Goal: Task Accomplishment & Management: Manage account settings

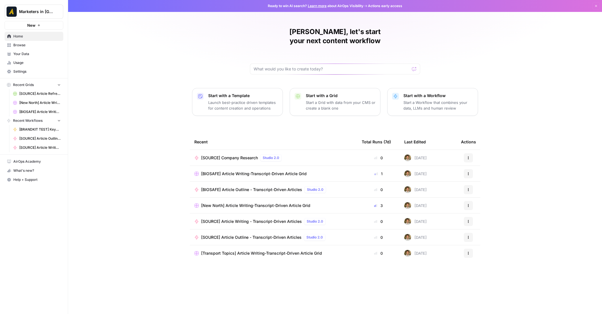
click at [34, 46] on span "Browse" at bounding box center [36, 45] width 47 height 5
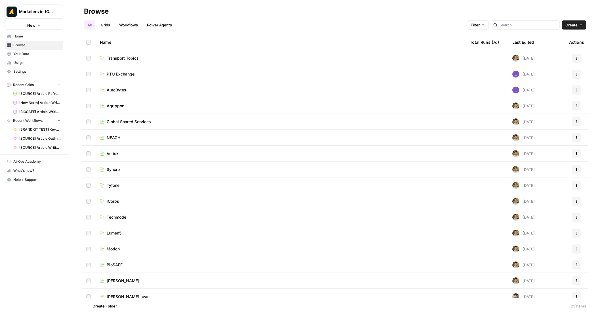
click at [32, 52] on span "Your Data" at bounding box center [36, 53] width 47 height 5
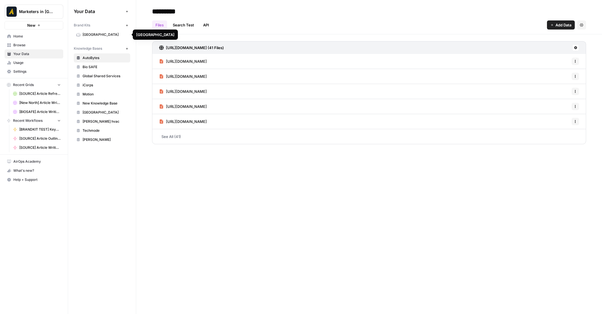
click at [33, 47] on span "Browse" at bounding box center [36, 45] width 47 height 5
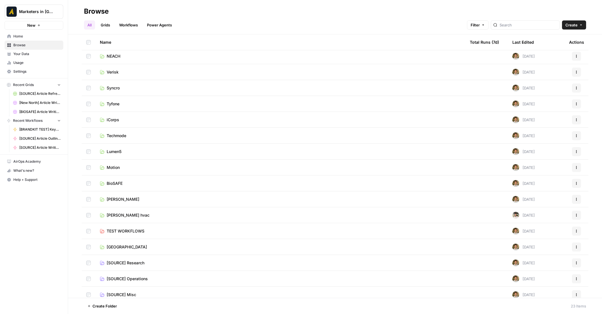
scroll to position [61, 0]
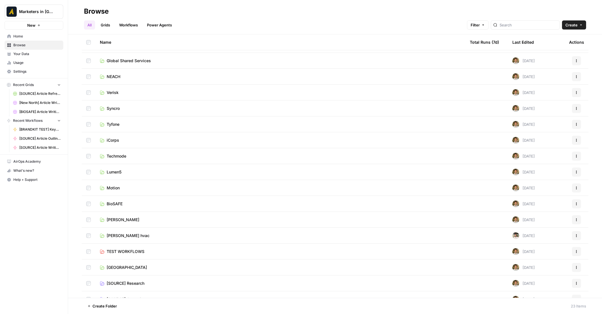
click at [32, 71] on span "Settings" at bounding box center [36, 71] width 47 height 5
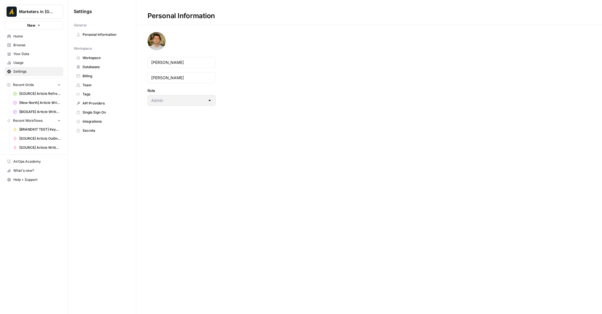
click at [94, 81] on link "Team" at bounding box center [102, 85] width 56 height 9
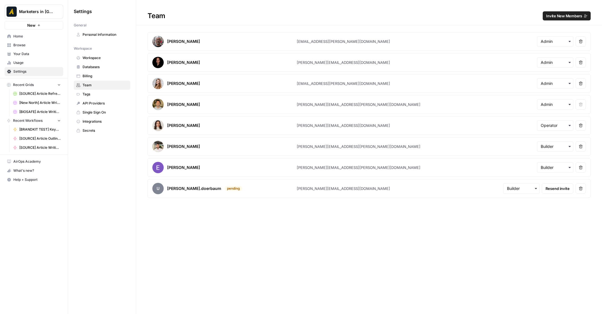
click at [553, 17] on span "Invite New Members" at bounding box center [564, 16] width 36 height 6
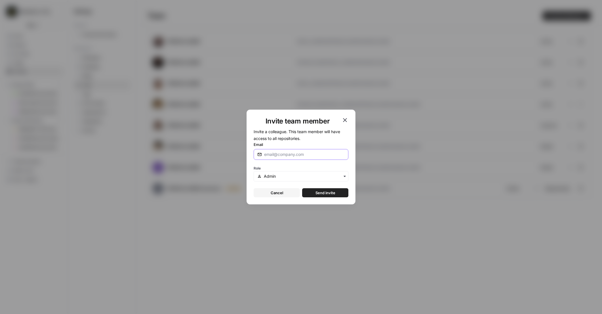
click at [292, 154] on input "Email" at bounding box center [303, 154] width 78 height 6
paste input "paula.ocampo@marketersindemand.com"
type input "paula.ocampo@marketersindemand.com"
click at [289, 192] on button "Cancel" at bounding box center [276, 192] width 46 height 9
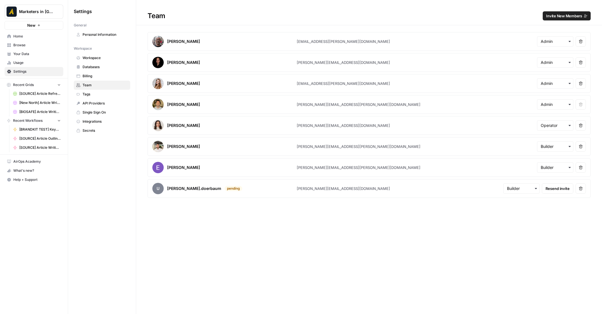
click at [557, 14] on span "Invite New Members" at bounding box center [564, 16] width 36 height 6
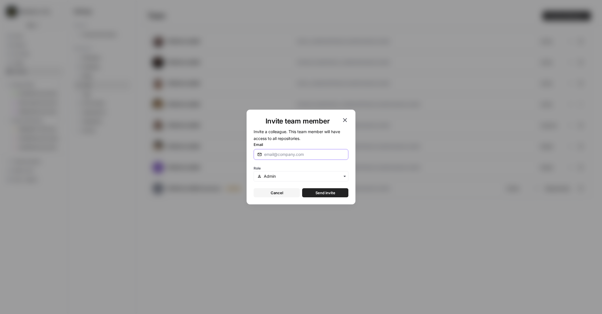
click at [295, 154] on input "Email" at bounding box center [303, 154] width 78 height 6
paste input "paula.ocampo@marketersindemand.com"
type input "paula.ocampo@marketersindemand.com"
click at [285, 174] on input "text" at bounding box center [304, 176] width 81 height 6
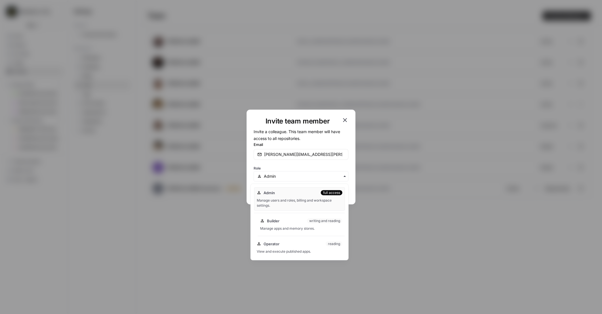
click at [281, 223] on div "Builder writing and reading Manage apps and memory stores." at bounding box center [300, 224] width 87 height 18
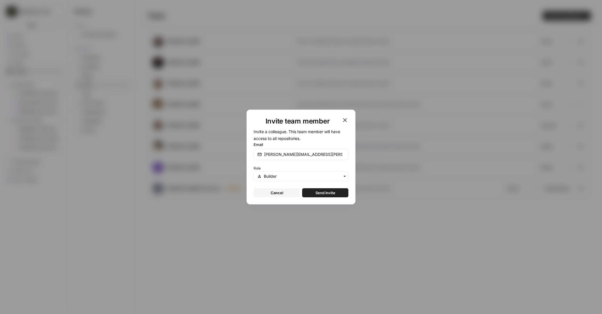
click at [330, 194] on span "Send invite" at bounding box center [325, 193] width 20 height 6
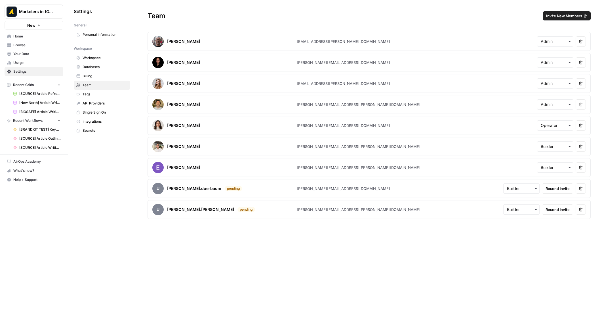
click at [39, 36] on span "Home" at bounding box center [36, 36] width 47 height 5
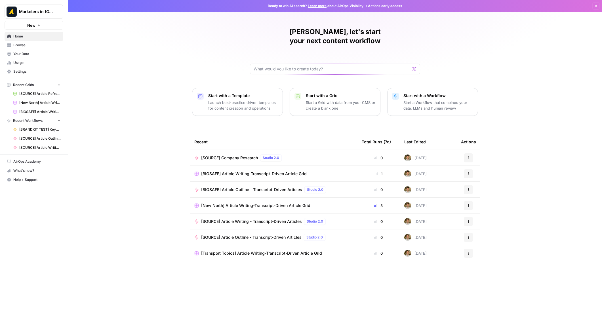
click at [29, 38] on span "Home" at bounding box center [36, 36] width 47 height 5
click at [33, 46] on span "Browse" at bounding box center [36, 45] width 47 height 5
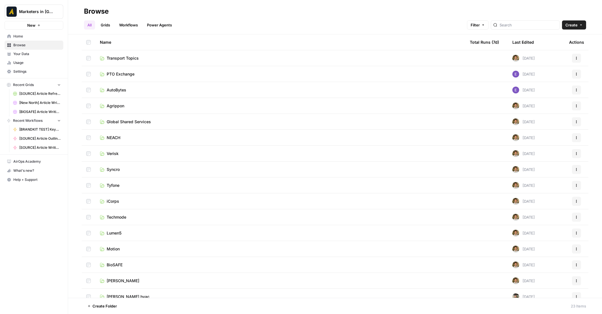
click at [32, 39] on link "Home" at bounding box center [34, 36] width 59 height 9
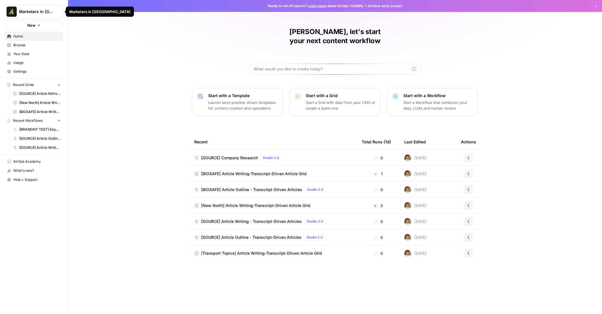
click at [40, 12] on span "Marketers in [GEOGRAPHIC_DATA]" at bounding box center [36, 12] width 34 height 6
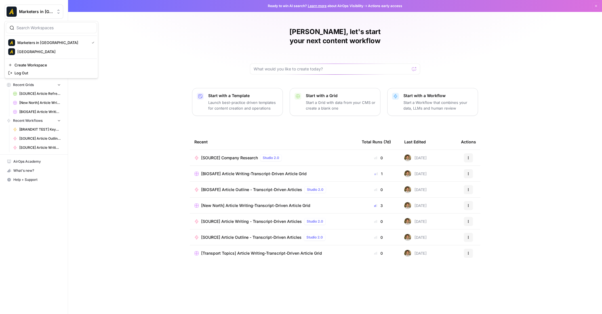
click at [40, 12] on span "Marketers in [GEOGRAPHIC_DATA]" at bounding box center [36, 12] width 34 height 6
click at [198, 45] on div "Nicolás, let's start your next content workflow Start with a Template Launch be…" at bounding box center [334, 157] width 533 height 314
click at [33, 46] on span "Browse" at bounding box center [36, 45] width 47 height 5
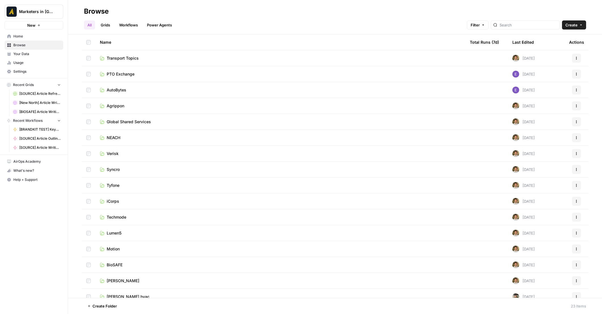
click at [124, 60] on span "Transport Topics" at bounding box center [123, 58] width 32 height 6
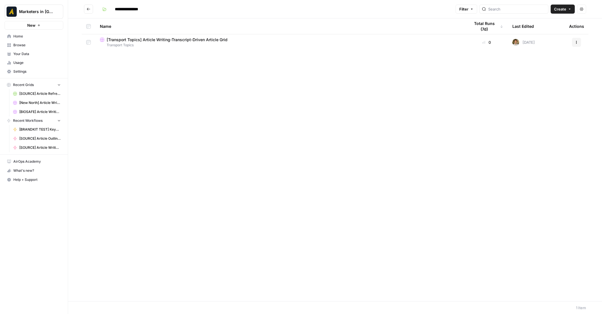
click at [126, 46] on span "Transport Topics" at bounding box center [280, 45] width 361 height 5
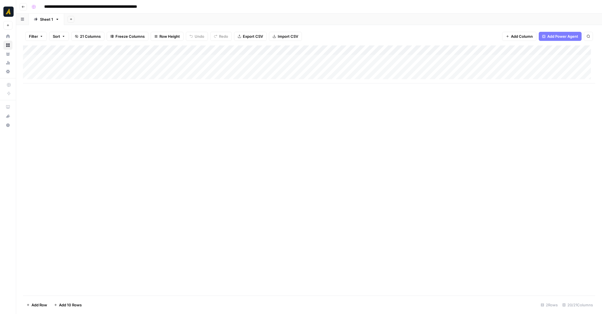
click at [25, 8] on button "Go back" at bounding box center [23, 6] width 7 height 7
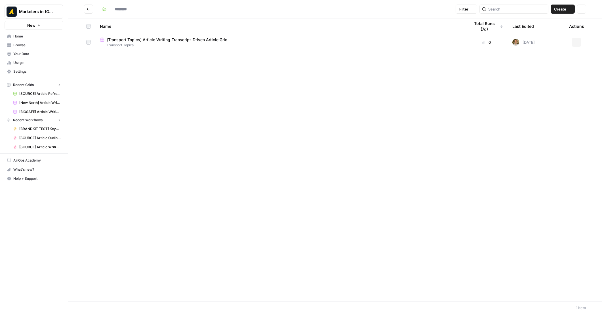
type input "**********"
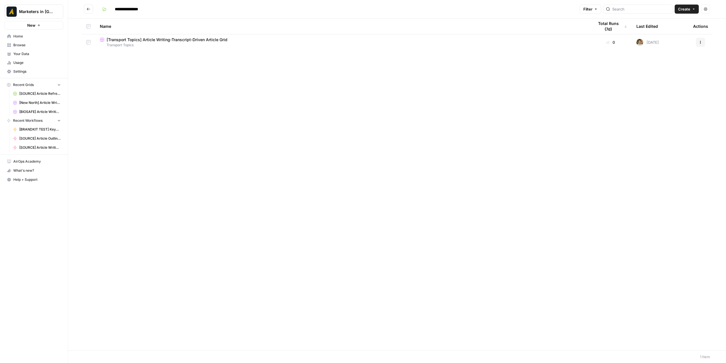
click at [90, 9] on button "Go back" at bounding box center [88, 9] width 9 height 9
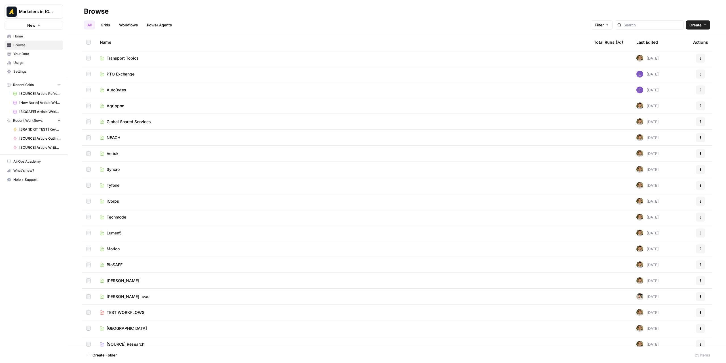
scroll to position [69, 0]
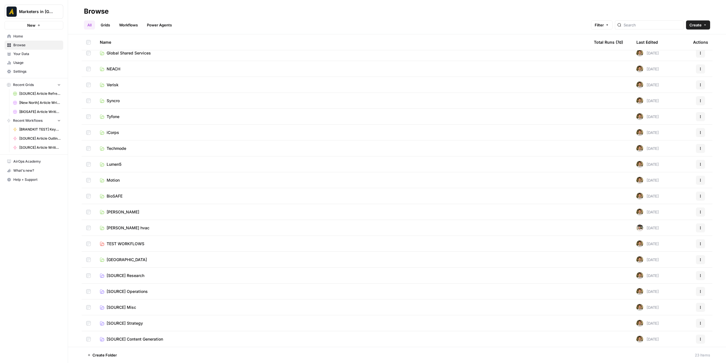
click at [99, 313] on span "Create Folder" at bounding box center [104, 355] width 24 height 6
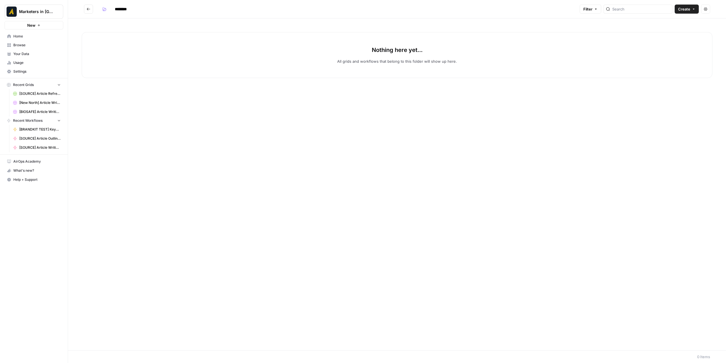
click at [121, 9] on input "********" at bounding box center [128, 9] width 32 height 9
type input "**********"
click at [104, 9] on icon "button" at bounding box center [104, 10] width 3 height 2
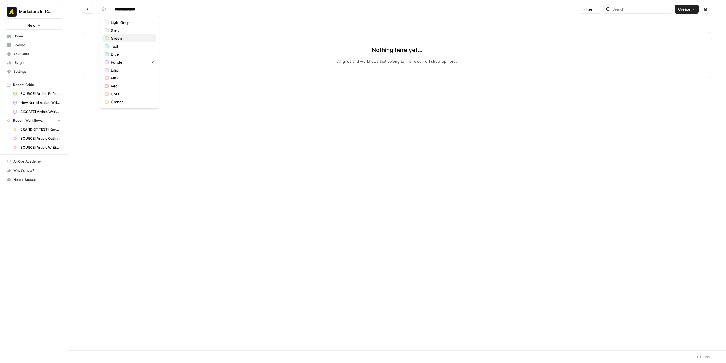
click at [125, 38] on span "Green" at bounding box center [131, 38] width 41 height 6
drag, startPoint x: 219, startPoint y: 98, endPoint x: 232, endPoint y: 100, distance: 13.2
click at [219, 98] on div "Nothing here yet... All grids and workflows that belong to this folder will sho…" at bounding box center [397, 183] width 658 height 331
click at [86, 7] on icon "Go back" at bounding box center [88, 9] width 4 height 4
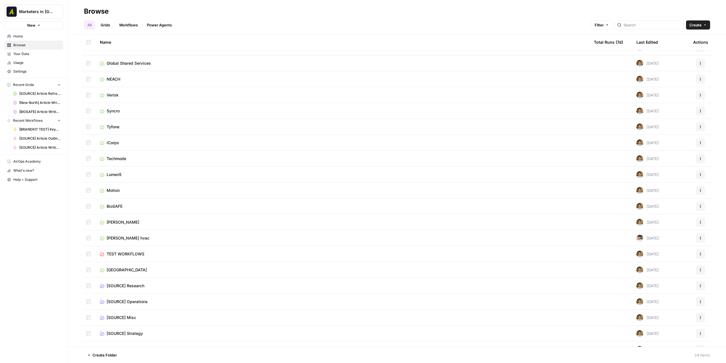
scroll to position [84, 0]
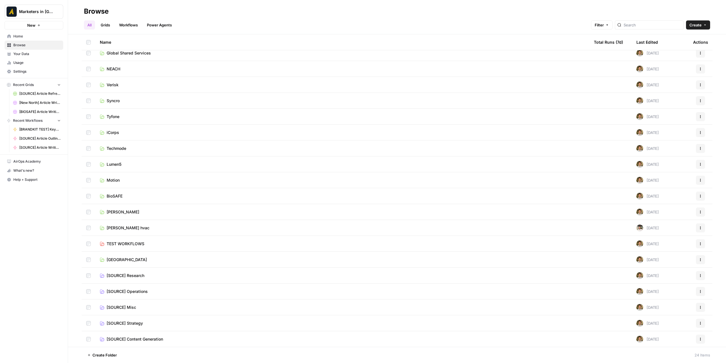
click at [130, 313] on span "[SOURCE] Content Generation" at bounding box center [135, 339] width 56 height 6
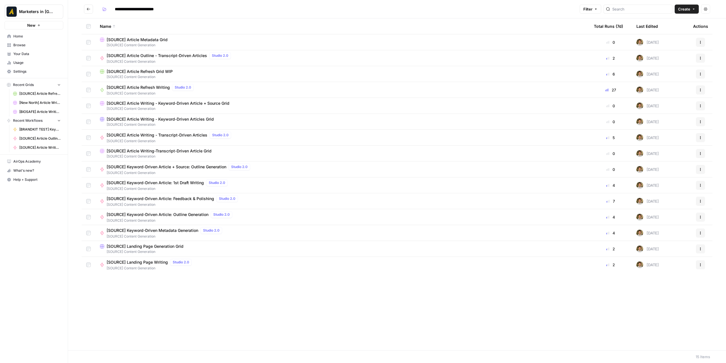
click at [83, 12] on header "**********" at bounding box center [397, 9] width 658 height 18
click at [86, 10] on button "Go back" at bounding box center [88, 9] width 9 height 9
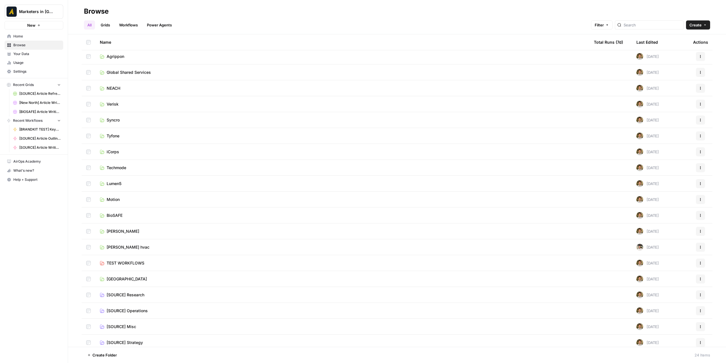
scroll to position [84, 0]
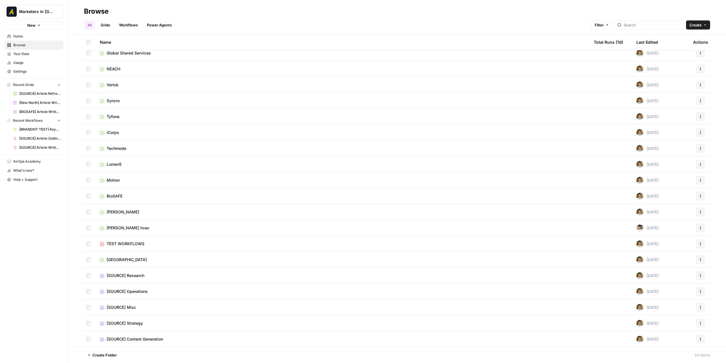
click at [140, 290] on span "[SOURCE] Operations" at bounding box center [127, 291] width 41 height 6
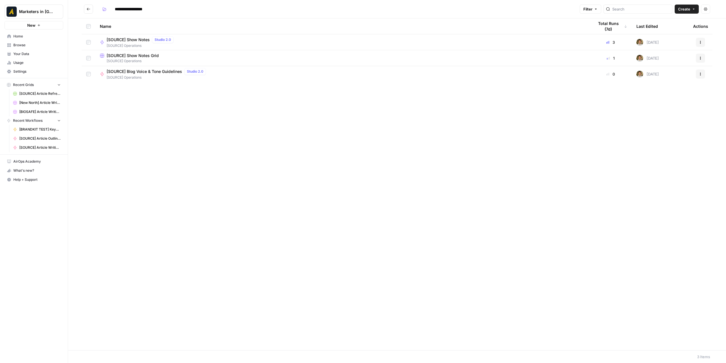
click at [93, 42] on td at bounding box center [89, 42] width 14 height 16
click at [91, 41] on td at bounding box center [89, 42] width 14 height 16
click at [601, 42] on icon "button" at bounding box center [699, 42] width 3 height 3
click at [601, 92] on span "Duplicate" at bounding box center [674, 92] width 45 height 6
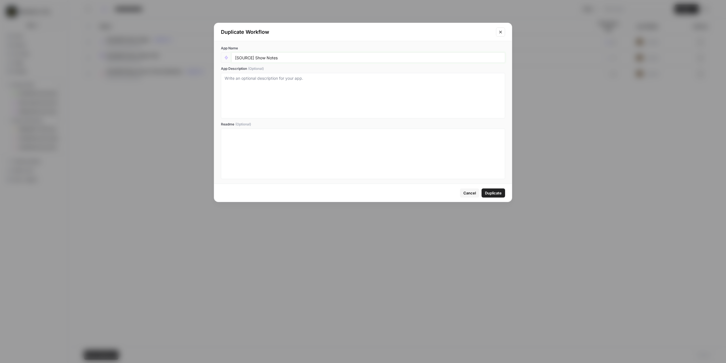
click at [251, 57] on input "[SOURCE] Show Notes" at bounding box center [368, 57] width 266 height 5
drag, startPoint x: 252, startPoint y: 57, endPoint x: 237, endPoint y: 57, distance: 15.3
click at [237, 57] on input "[SOURCE] Show Notes" at bounding box center [368, 57] width 266 height 5
type input "[Inside Tracker] Show Notes"
click at [491, 191] on span "Duplicate" at bounding box center [493, 193] width 17 height 6
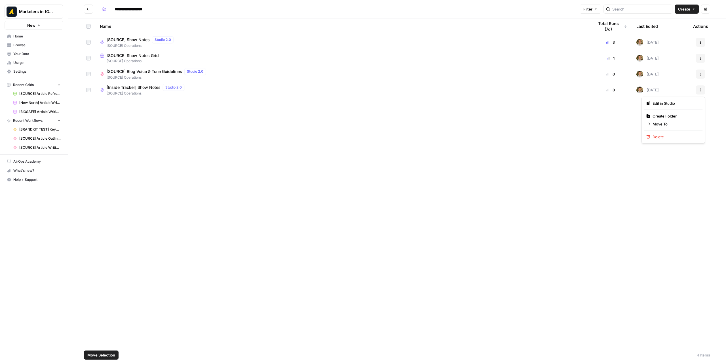
click at [601, 89] on icon "button" at bounding box center [699, 89] width 3 height 3
click at [601, 139] on button "Delete" at bounding box center [673, 137] width 58 height 8
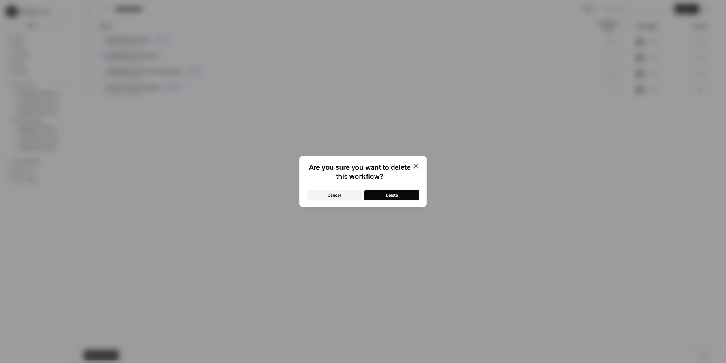
drag, startPoint x: 403, startPoint y: 196, endPoint x: 350, endPoint y: 177, distance: 55.9
click at [402, 196] on button "Delete" at bounding box center [391, 195] width 55 height 10
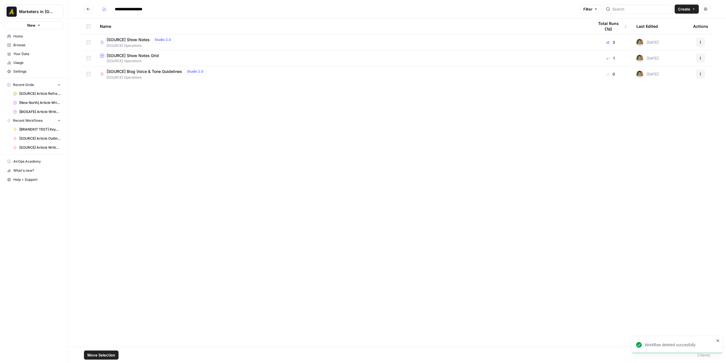
click at [601, 60] on button "Actions" at bounding box center [700, 58] width 9 height 9
click at [601, 72] on span "Duplicate" at bounding box center [674, 72] width 45 height 6
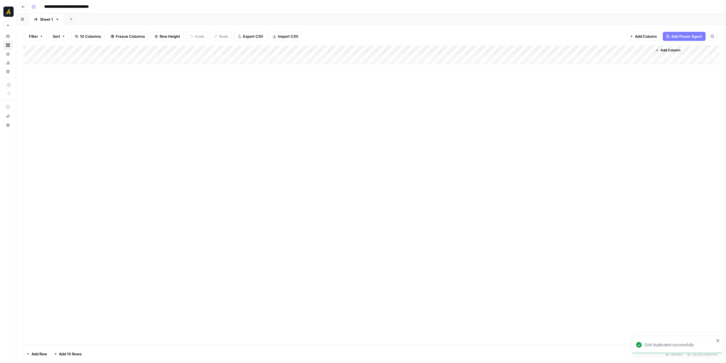
click at [61, 6] on input "**********" at bounding box center [78, 6] width 72 height 9
drag, startPoint x: 61, startPoint y: 6, endPoint x: 46, endPoint y: 6, distance: 14.8
click at [46, 6] on input "**********" at bounding box center [78, 6] width 72 height 9
type input "**********"
click at [95, 5] on input "**********" at bounding box center [77, 6] width 71 height 9
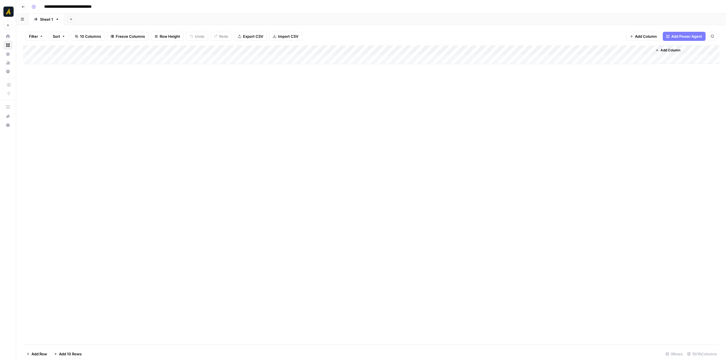
drag, startPoint x: 95, startPoint y: 5, endPoint x: 117, endPoint y: 5, distance: 22.4
click at [117, 5] on div "**********" at bounding box center [374, 6] width 691 height 9
click at [61, 7] on input "**********" at bounding box center [70, 6] width 56 height 9
type input "**********"
click at [94, 98] on div "Add Column" at bounding box center [371, 194] width 696 height 299
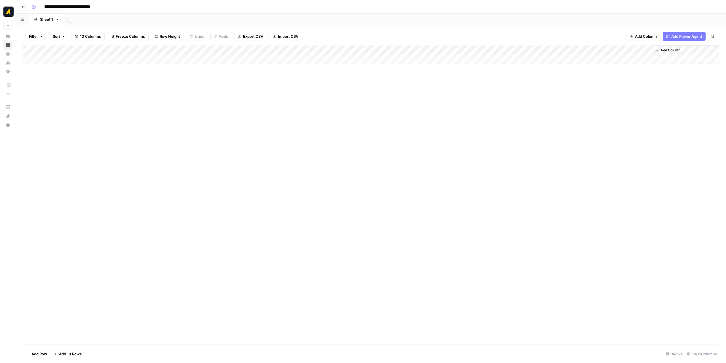
click at [26, 10] on button "Go back" at bounding box center [23, 6] width 7 height 7
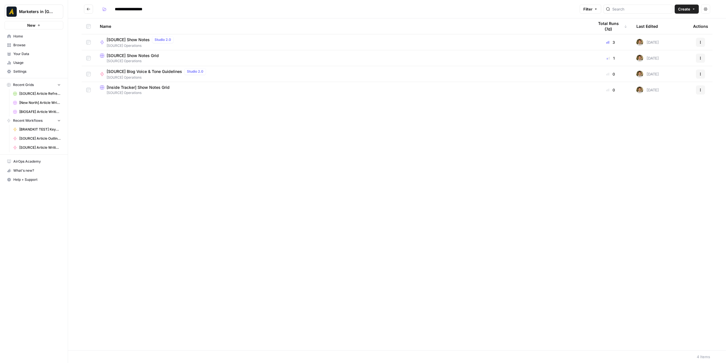
click at [86, 91] on td at bounding box center [89, 90] width 14 height 16
click at [113, 313] on span "Move Selection" at bounding box center [101, 355] width 28 height 6
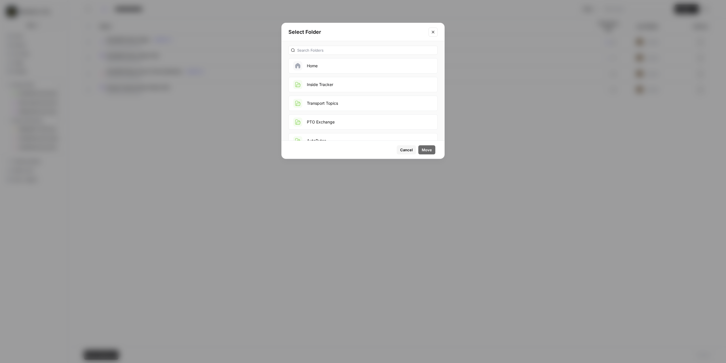
click at [333, 88] on button "Inside Tracker" at bounding box center [362, 84] width 149 height 15
click at [424, 149] on span "Move" at bounding box center [427, 150] width 10 height 6
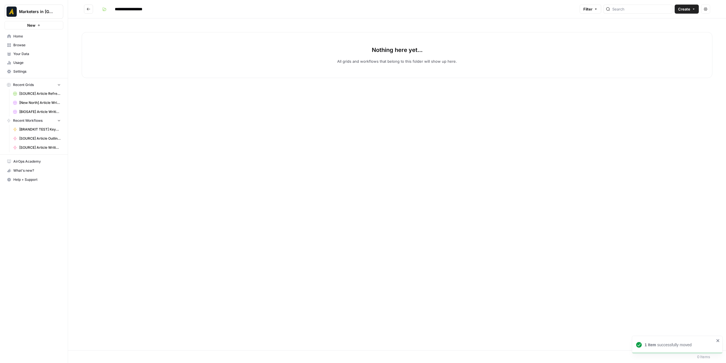
type input "**********"
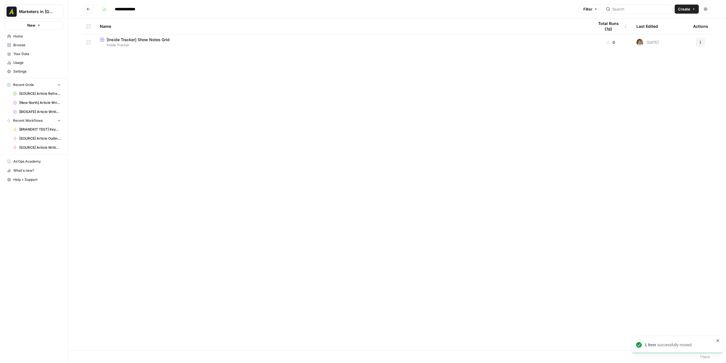
click at [130, 41] on span "[Inside Tracker] Show Notes Grid" at bounding box center [138, 40] width 63 height 6
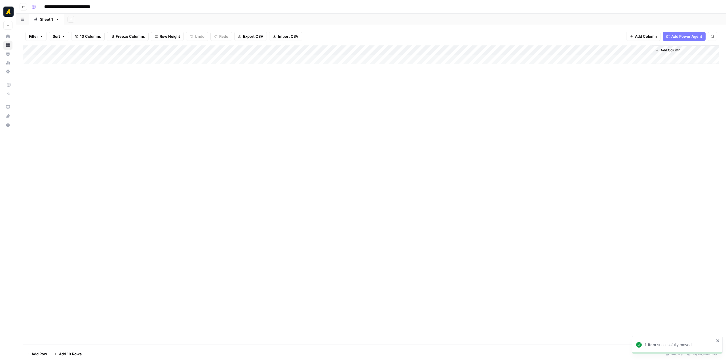
click at [64, 61] on div "Add Column" at bounding box center [371, 54] width 696 height 19
click at [60, 68] on div "Add Column" at bounding box center [371, 59] width 696 height 28
click at [63, 80] on div "Add Column" at bounding box center [371, 64] width 696 height 38
click at [67, 59] on div "Add Column" at bounding box center [371, 69] width 696 height 48
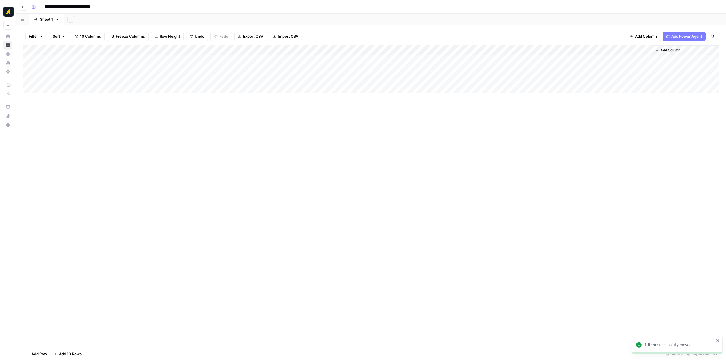
click at [67, 59] on div "Add Column" at bounding box center [371, 69] width 696 height 48
type textarea "**********"
click at [205, 158] on div "Add Column" at bounding box center [371, 194] width 696 height 299
click at [119, 58] on div "Add Column" at bounding box center [371, 69] width 696 height 48
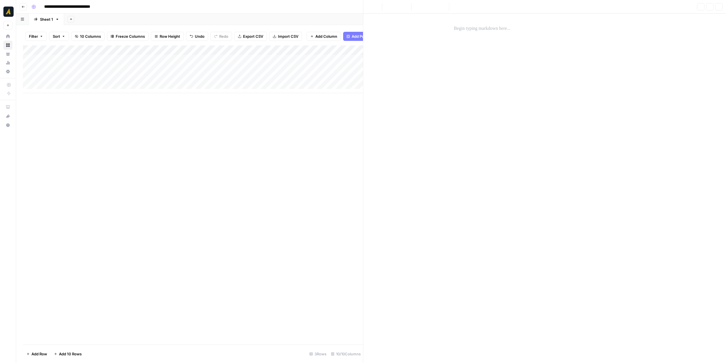
click at [117, 59] on div at bounding box center [120, 59] width 52 height 10
click at [116, 64] on div at bounding box center [120, 59] width 52 height 10
click at [601, 6] on icon "button" at bounding box center [718, 6] width 3 height 3
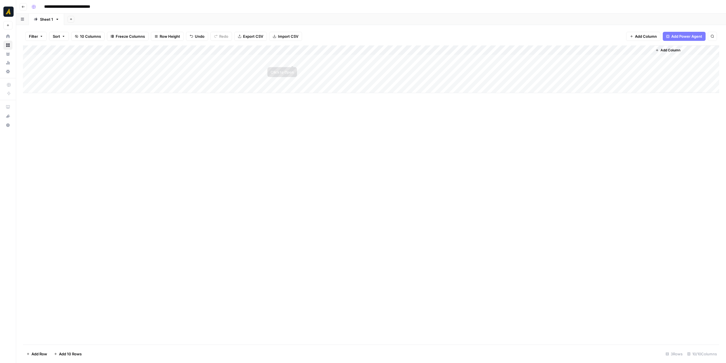
click at [313, 58] on div "Add Column" at bounding box center [371, 69] width 696 height 48
click at [409, 31] on div at bounding box center [544, 188] width 363 height 349
click at [452, 28] on div at bounding box center [544, 29] width 188 height 12
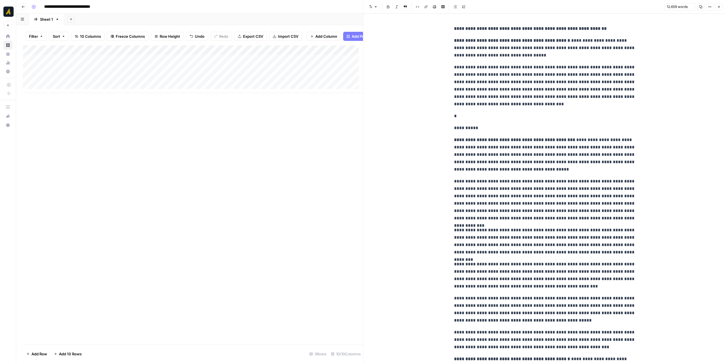
scroll to position [7247, 0]
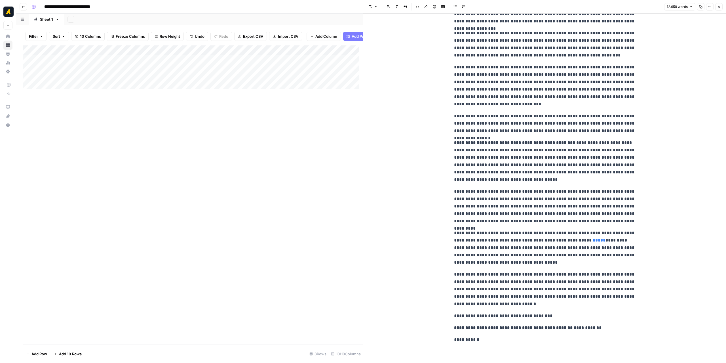
click at [601, 7] on icon "button" at bounding box center [718, 6] width 3 height 3
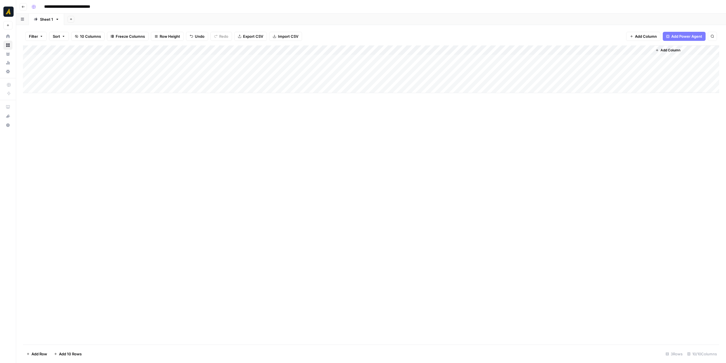
click at [361, 58] on div "Add Column" at bounding box center [371, 69] width 696 height 48
click at [483, 40] on div at bounding box center [544, 188] width 188 height 349
click at [482, 30] on p at bounding box center [544, 28] width 181 height 7
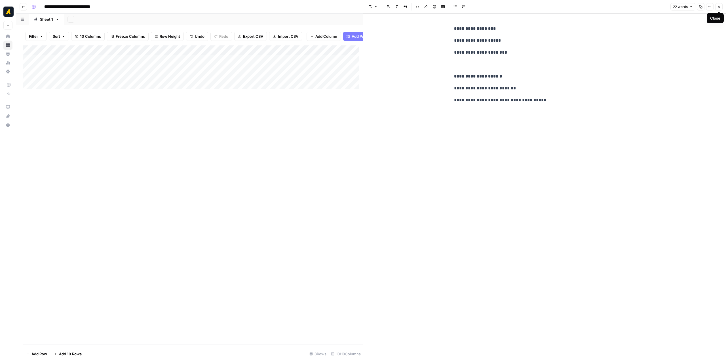
click at [601, 5] on icon "button" at bounding box center [718, 6] width 3 height 3
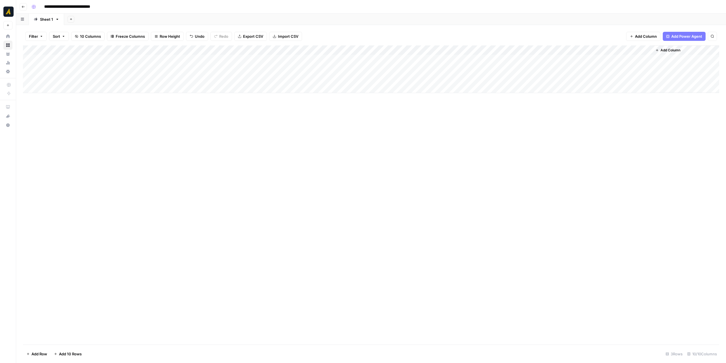
click at [371, 60] on div "Add Column" at bounding box center [371, 69] width 696 height 48
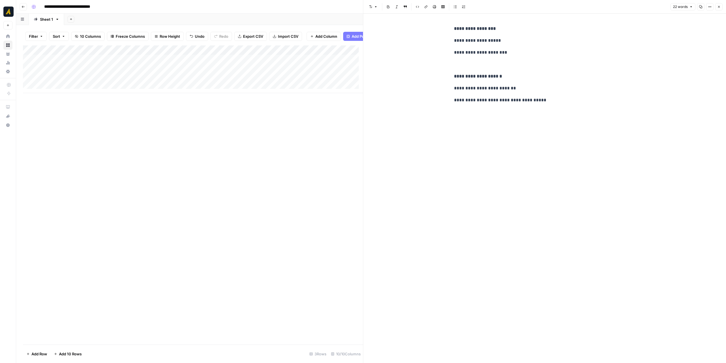
click at [601, 6] on icon "button" at bounding box center [718, 6] width 3 height 3
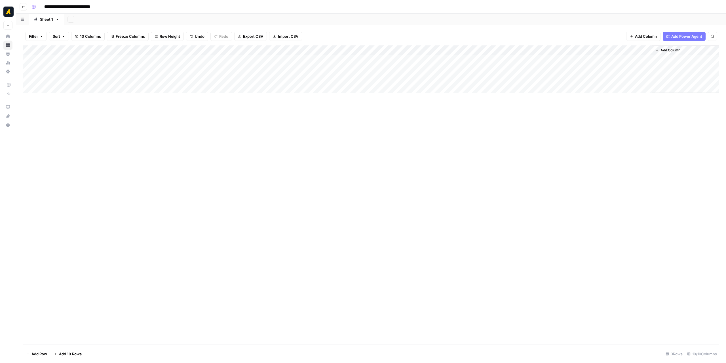
click at [262, 60] on div "Add Column" at bounding box center [371, 69] width 696 height 48
click at [484, 29] on p at bounding box center [544, 28] width 181 height 7
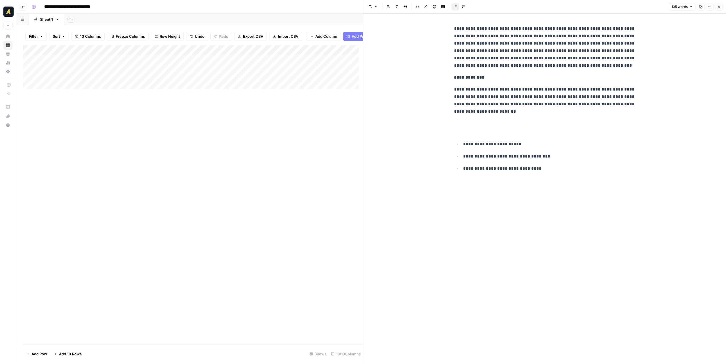
click at [601, 7] on icon "button" at bounding box center [718, 6] width 3 height 3
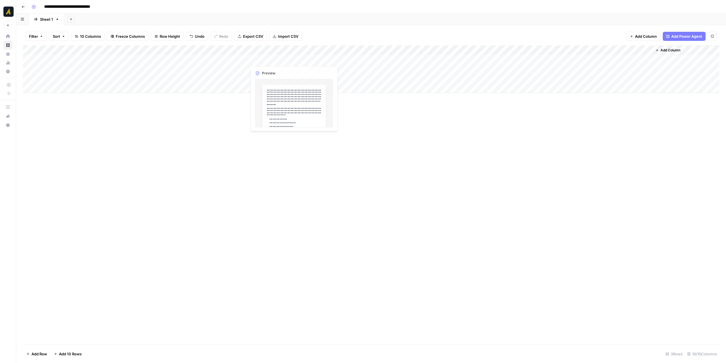
click at [226, 59] on div "Add Column" at bounding box center [371, 69] width 696 height 48
type textarea "**********"
drag, startPoint x: 289, startPoint y: 147, endPoint x: 287, endPoint y: 152, distance: 5.0
click at [289, 148] on div "Add Column" at bounding box center [371, 194] width 696 height 299
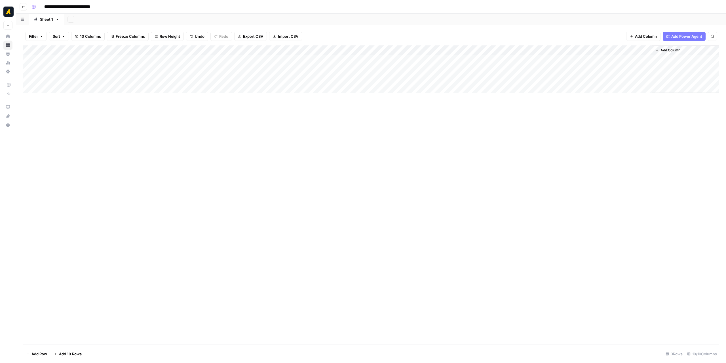
drag, startPoint x: 287, startPoint y: 150, endPoint x: 284, endPoint y: 150, distance: 3.1
click at [287, 150] on div "Add Column" at bounding box center [371, 194] width 696 height 299
click at [155, 58] on div "Add Column" at bounding box center [371, 69] width 696 height 48
click at [510, 29] on p at bounding box center [544, 28] width 181 height 7
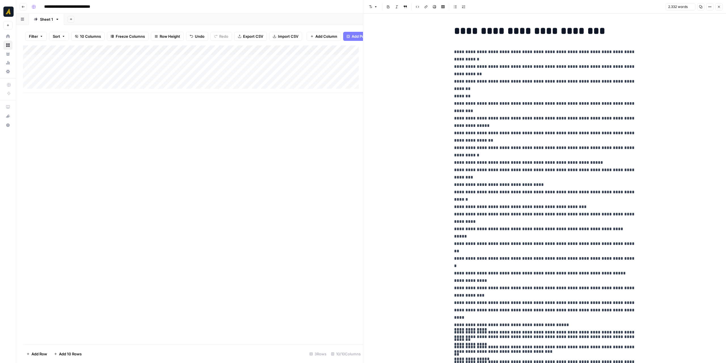
scroll to position [2162, 0]
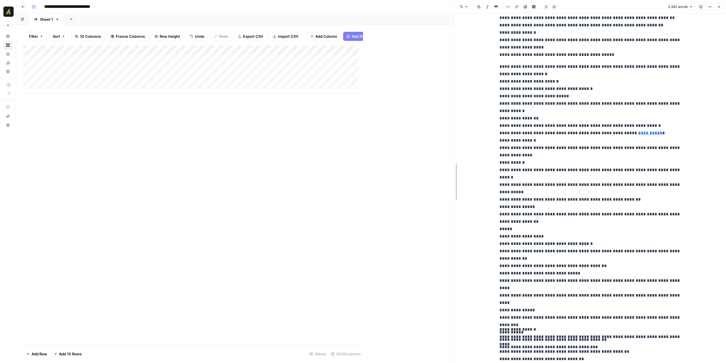
drag, startPoint x: 363, startPoint y: 137, endPoint x: 460, endPoint y: 135, distance: 96.7
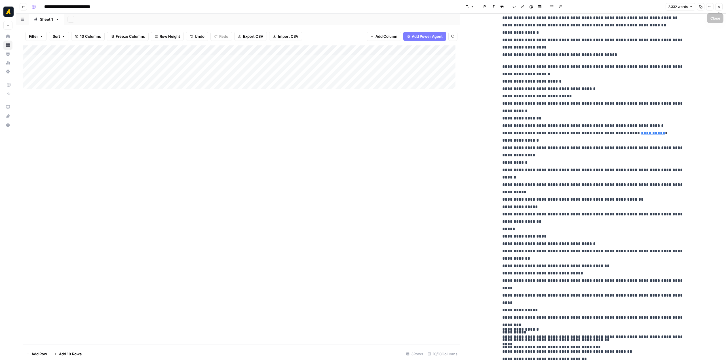
click at [601, 9] on button "Close" at bounding box center [718, 6] width 7 height 7
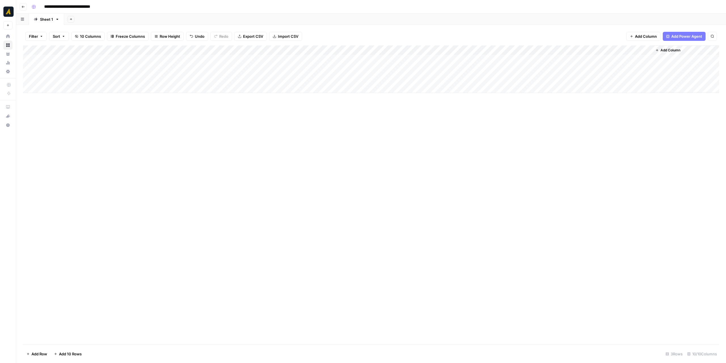
click at [121, 59] on div "Add Column" at bounding box center [371, 69] width 696 height 48
click at [509, 32] on p at bounding box center [592, 28] width 181 height 7
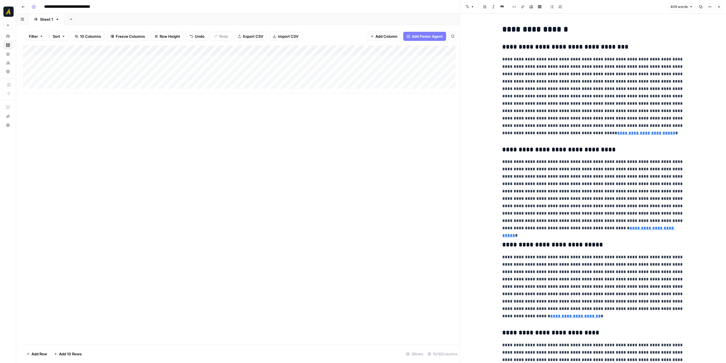
click at [601, 8] on icon "button" at bounding box center [718, 6] width 3 height 3
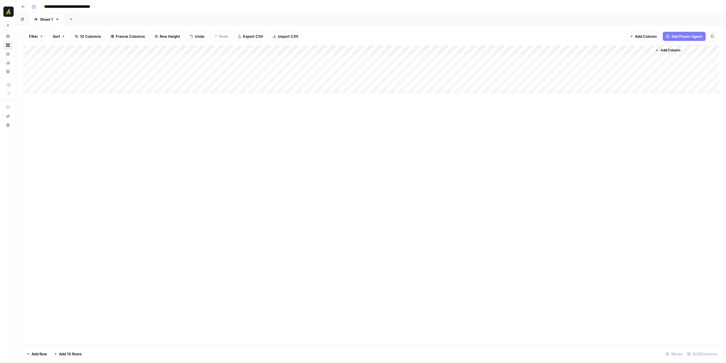
click at [456, 60] on div "Add Column" at bounding box center [371, 69] width 696 height 48
click at [552, 146] on div "Add Column" at bounding box center [371, 194] width 696 height 299
click at [526, 63] on div "Add Column" at bounding box center [371, 69] width 696 height 48
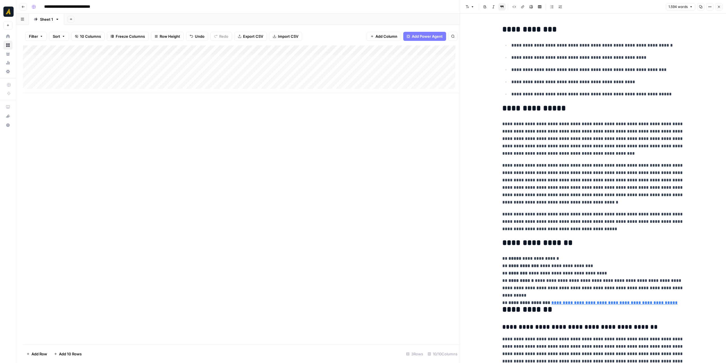
click at [601, 7] on span "Copy" at bounding box center [698, 7] width 0 height 0
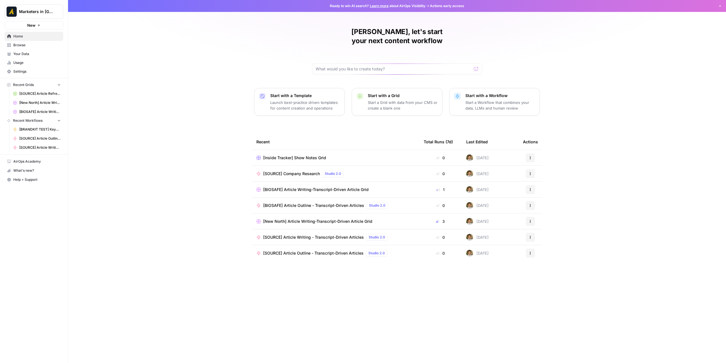
click at [36, 54] on span "Your Data" at bounding box center [36, 53] width 47 height 5
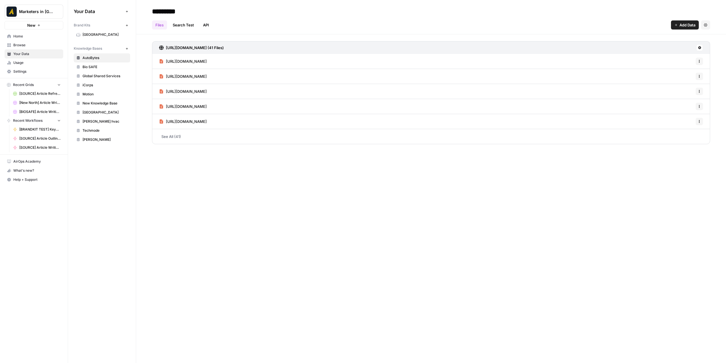
click at [27, 37] on span "Home" at bounding box center [36, 36] width 47 height 5
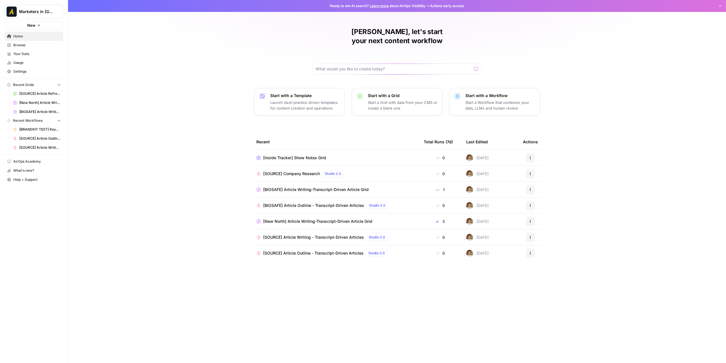
click at [29, 48] on link "Browse" at bounding box center [34, 45] width 59 height 9
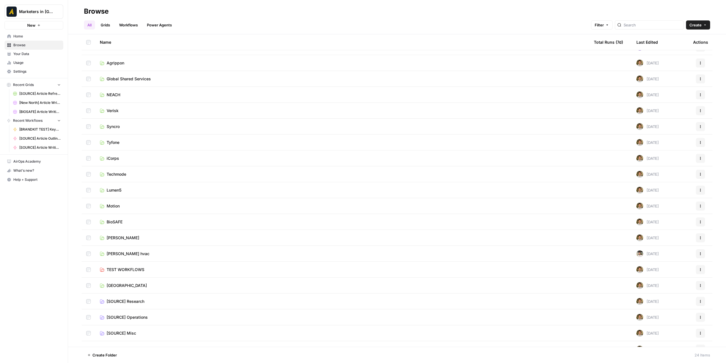
scroll to position [84, 0]
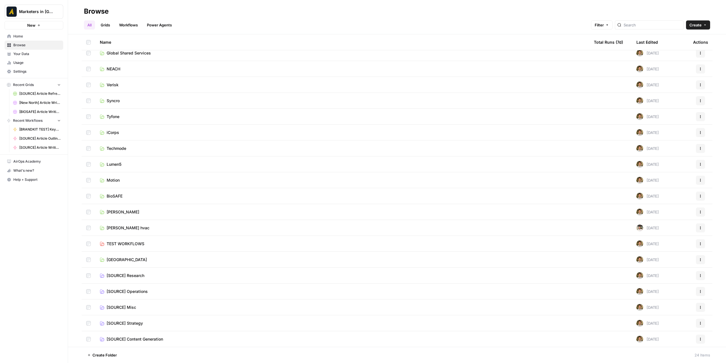
click at [142, 276] on span "[SOURCE] Research" at bounding box center [126, 275] width 38 height 6
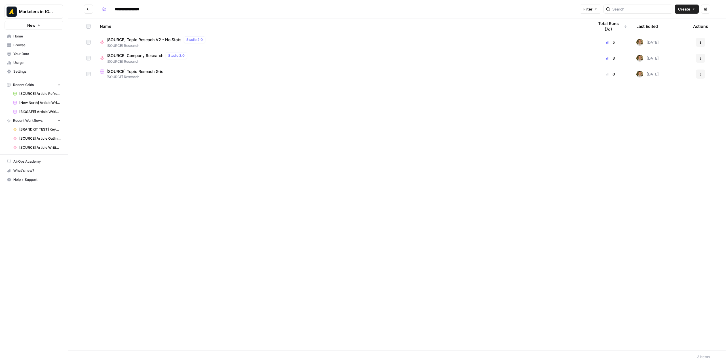
click at [141, 57] on span "[SOURCE] Company Research" at bounding box center [135, 56] width 57 height 6
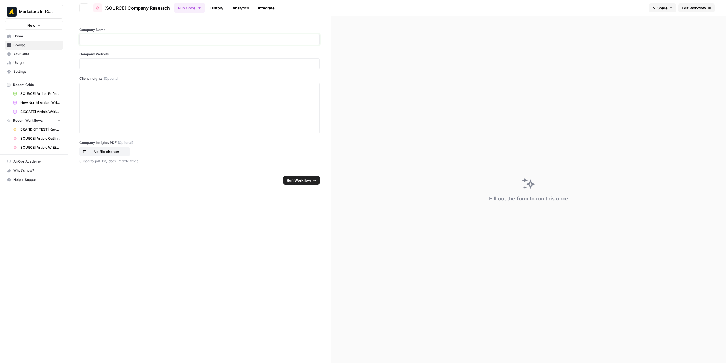
click at [204, 40] on p at bounding box center [199, 40] width 233 height 6
click at [186, 65] on p at bounding box center [199, 64] width 233 height 6
click at [171, 92] on div at bounding box center [199, 107] width 233 height 45
click at [314, 178] on icon "submit" at bounding box center [314, 179] width 3 height 3
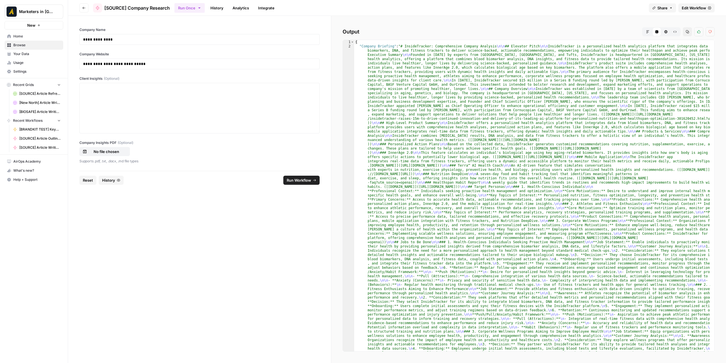
click at [649, 30] on icon "button" at bounding box center [647, 31] width 3 height 3
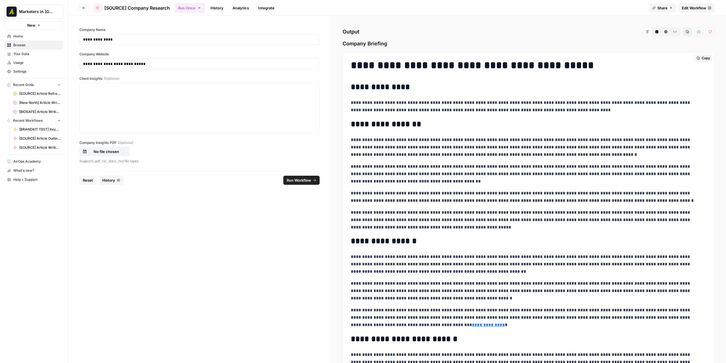
click at [697, 55] on button "Copy" at bounding box center [703, 57] width 18 height 7
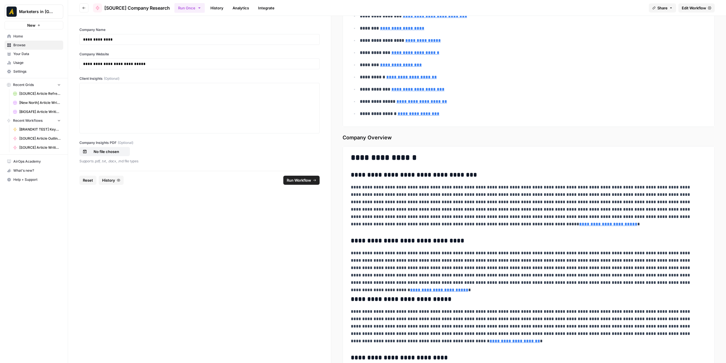
scroll to position [1892, 0]
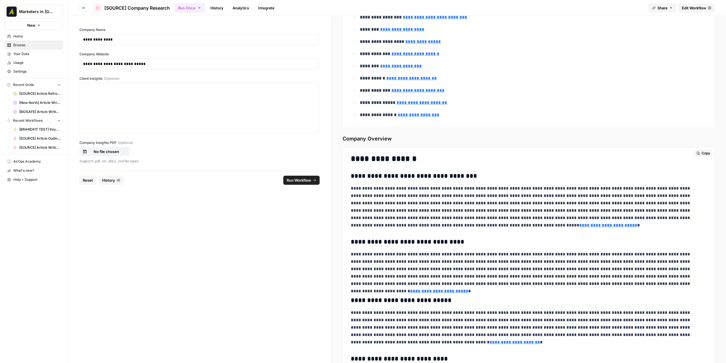
click at [701, 151] on span "Copy" at bounding box center [705, 153] width 9 height 5
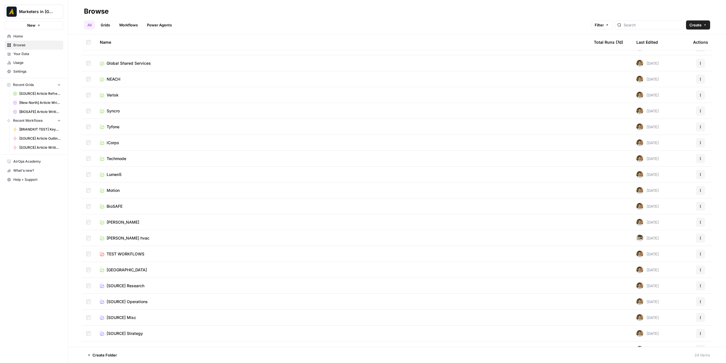
scroll to position [84, 0]
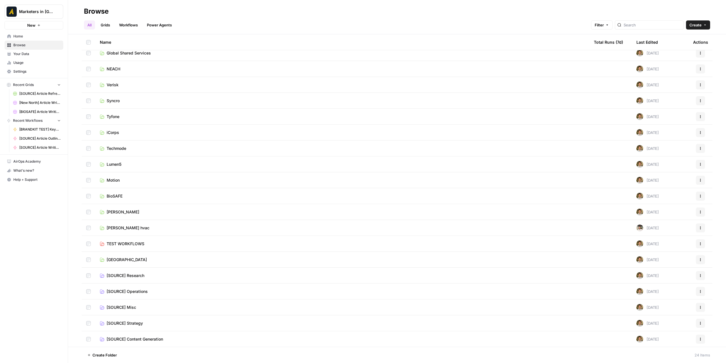
click at [147, 293] on span "[SOURCE] Operations" at bounding box center [127, 291] width 41 height 6
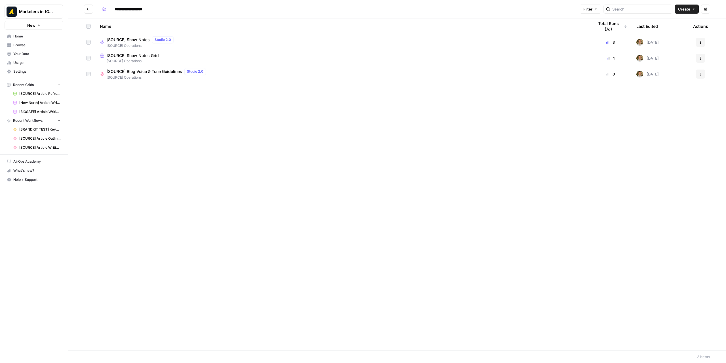
click at [140, 51] on td "[SOURCE] Show Notes Grid [SOURCE] Operations" at bounding box center [342, 58] width 494 height 16
click at [138, 55] on span "[SOURCE] Show Notes Grid" at bounding box center [133, 56] width 52 height 6
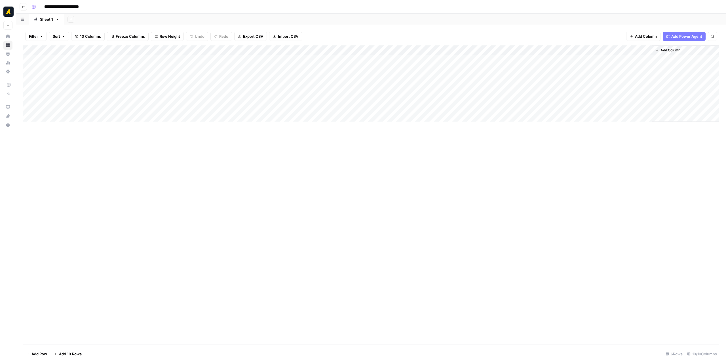
click at [168, 59] on div "Add Column" at bounding box center [371, 83] width 696 height 77
click at [174, 61] on div "Add Column" at bounding box center [371, 83] width 696 height 77
click at [174, 61] on div at bounding box center [171, 59] width 52 height 10
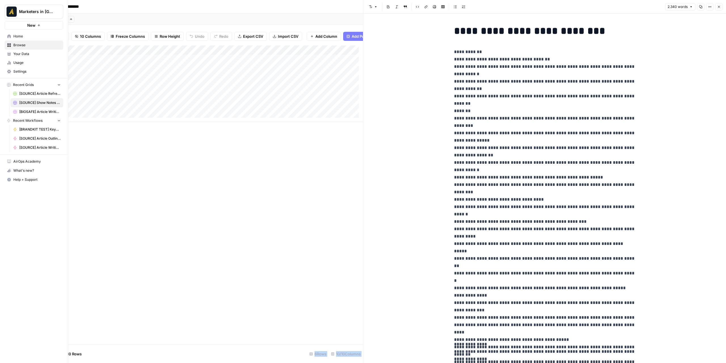
click at [10, 34] on icon at bounding box center [9, 36] width 4 height 4
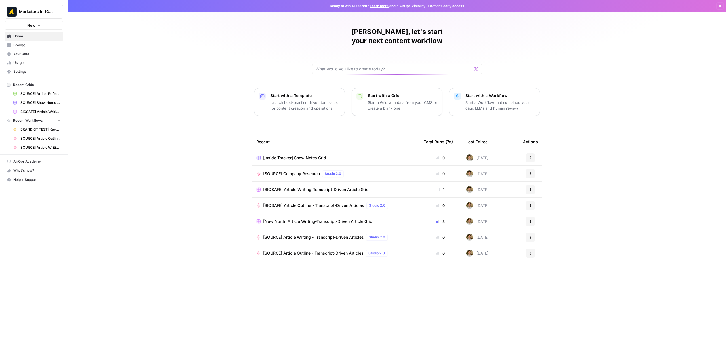
click at [37, 45] on span "Browse" at bounding box center [36, 45] width 47 height 5
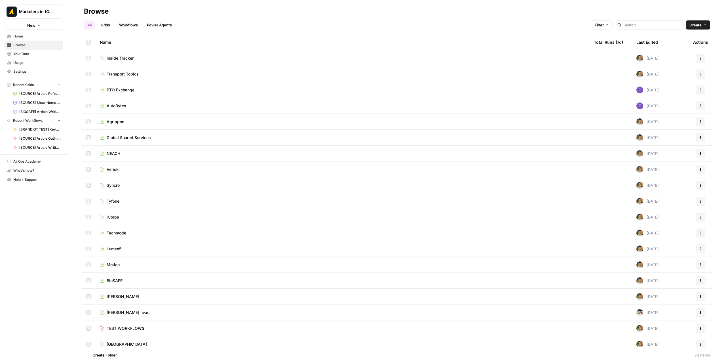
click at [132, 73] on span "Transport Topics" at bounding box center [123, 74] width 32 height 6
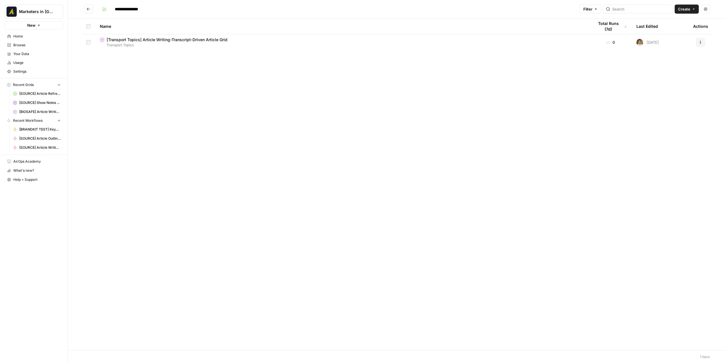
click at [33, 46] on span "Browse" at bounding box center [36, 45] width 47 height 5
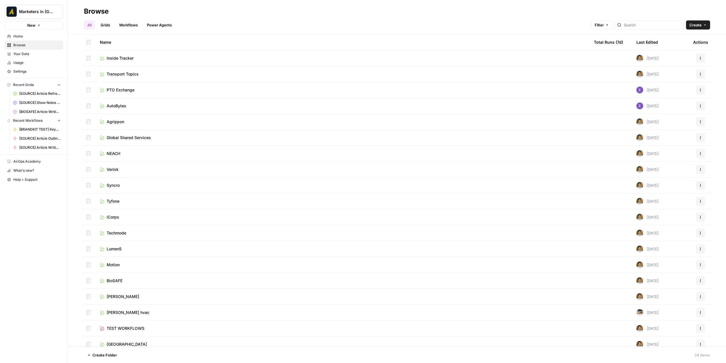
click at [124, 90] on span "PTO Exchange" at bounding box center [121, 90] width 28 height 6
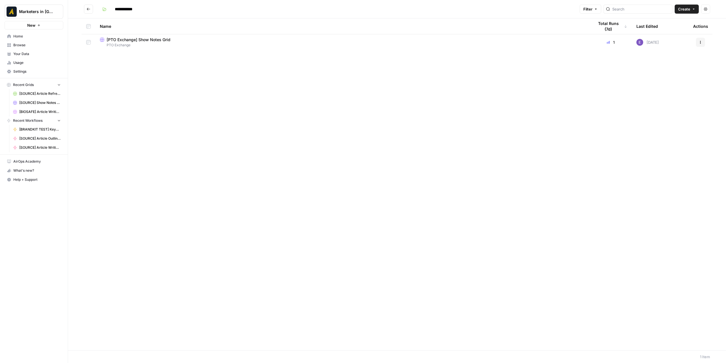
click at [153, 43] on span "PTO Exchange" at bounding box center [342, 45] width 485 height 5
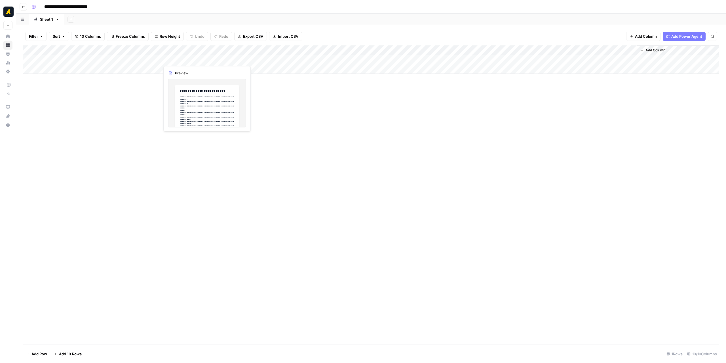
click at [184, 60] on div "Add Column" at bounding box center [371, 59] width 696 height 28
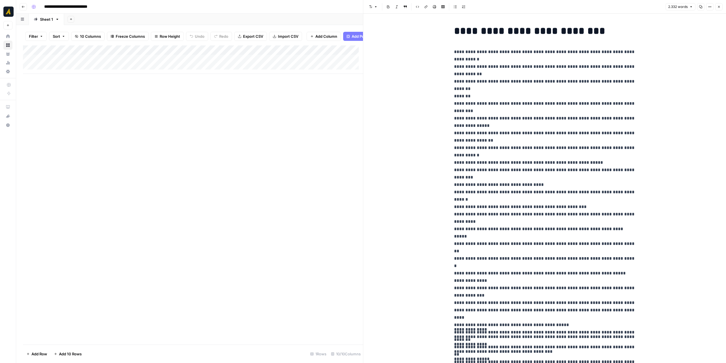
click at [701, 7] on icon "button" at bounding box center [700, 6] width 3 height 3
click at [720, 7] on icon "button" at bounding box center [718, 6] width 3 height 3
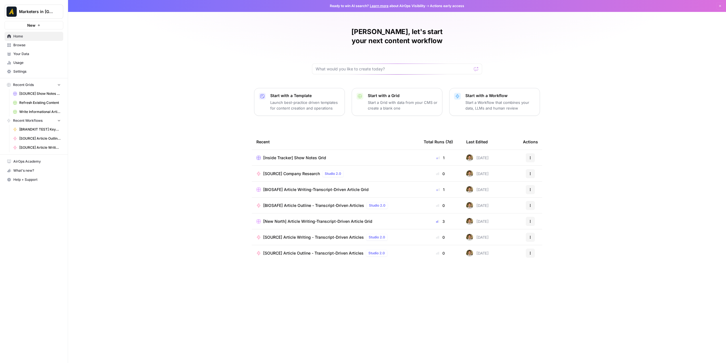
click at [29, 37] on span "Home" at bounding box center [36, 36] width 47 height 5
click at [24, 44] on span "Browse" at bounding box center [36, 45] width 47 height 5
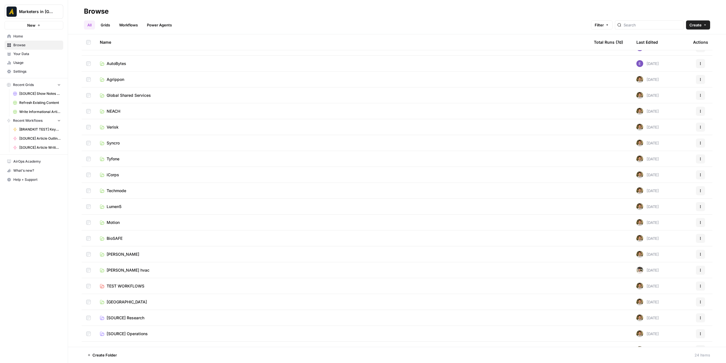
scroll to position [84, 0]
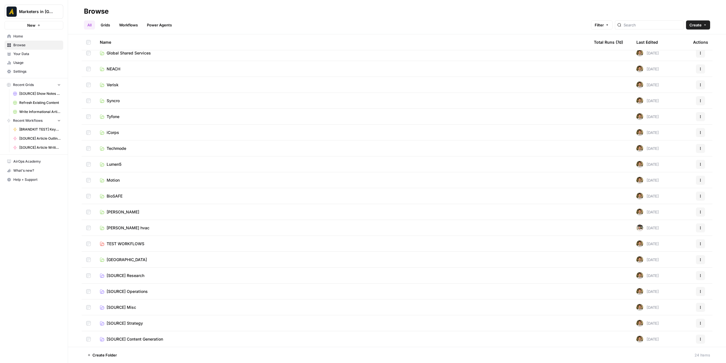
click at [111, 352] on span "Create Folder" at bounding box center [104, 355] width 24 height 6
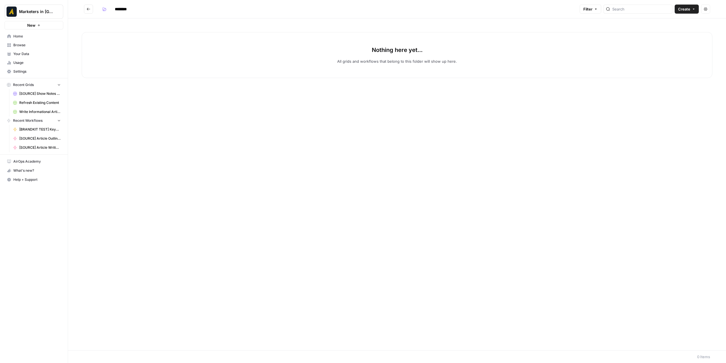
click at [124, 8] on input "********" at bounding box center [128, 9] width 32 height 9
type input "*****"
click at [106, 10] on icon "button" at bounding box center [104, 10] width 3 height 2
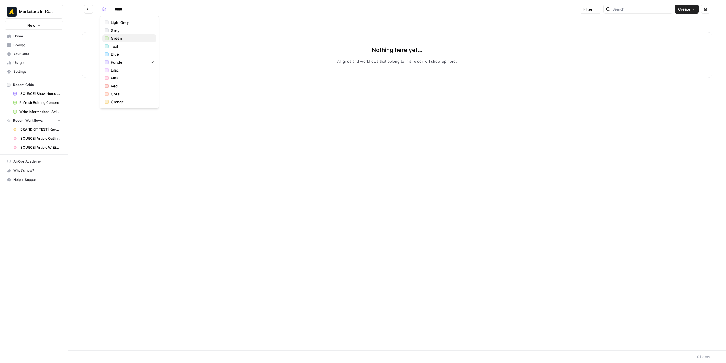
click at [121, 37] on span "Green" at bounding box center [131, 38] width 41 height 6
click at [184, 17] on header "***** Filter Create Actions" at bounding box center [397, 9] width 658 height 18
click at [91, 8] on button "Go back" at bounding box center [88, 9] width 9 height 9
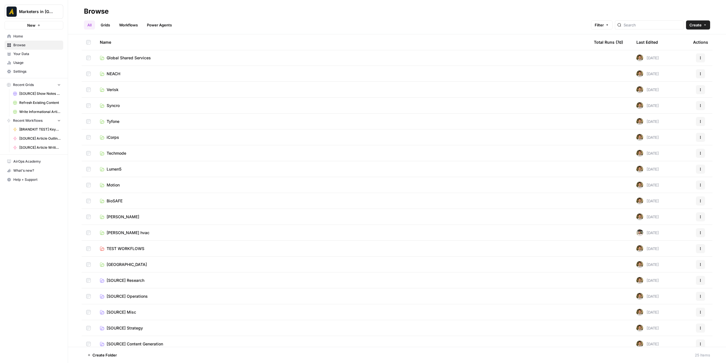
scroll to position [100, 0]
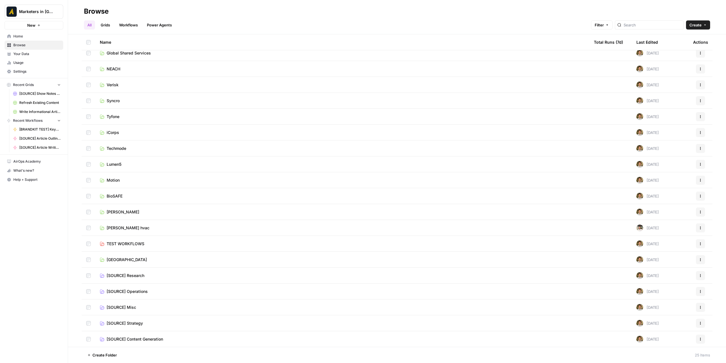
click at [126, 340] on span "[SOURCE] Content Generation" at bounding box center [135, 339] width 56 height 6
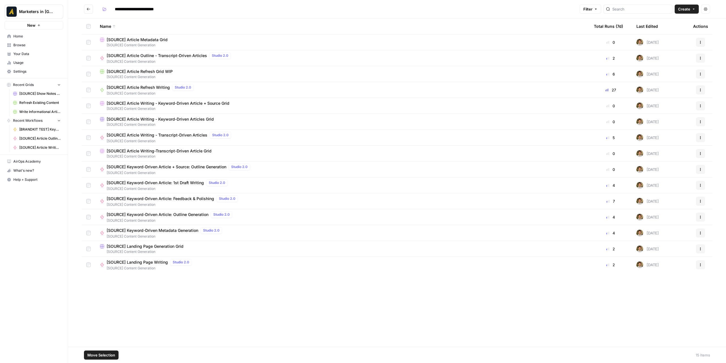
click at [701, 248] on icon "button" at bounding box center [699, 248] width 3 height 3
click at [666, 263] on span "Duplicate" at bounding box center [674, 262] width 45 height 6
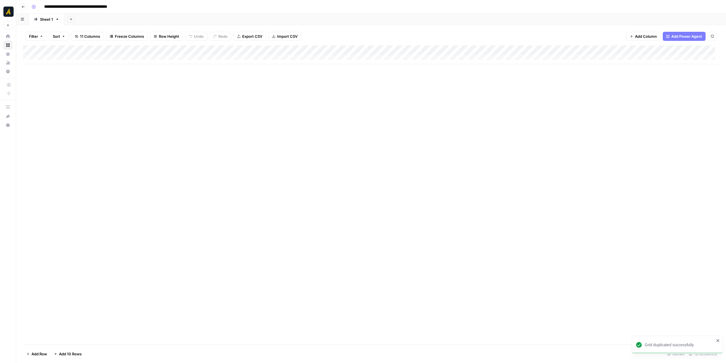
click at [63, 5] on input "**********" at bounding box center [90, 6] width 97 height 9
drag, startPoint x: 61, startPoint y: 5, endPoint x: 46, endPoint y: 5, distance: 15.3
click at [46, 5] on input "**********" at bounding box center [90, 6] width 97 height 9
click at [132, 5] on input "**********" at bounding box center [88, 6] width 92 height 9
drag, startPoint x: 132, startPoint y: 5, endPoint x: 117, endPoint y: 4, distance: 14.8
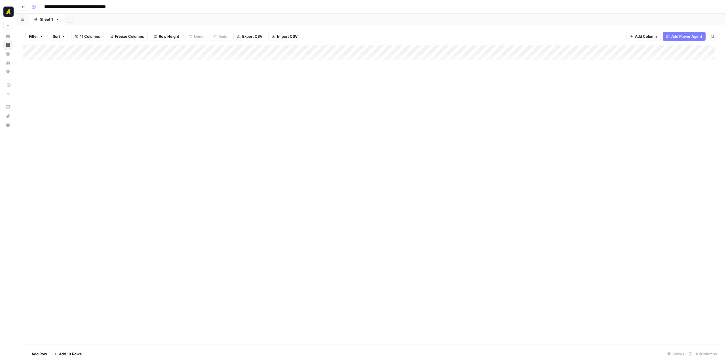
click at [117, 4] on input "**********" at bounding box center [88, 6] width 92 height 9
type input "**********"
click at [140, 10] on div "**********" at bounding box center [374, 6] width 691 height 9
click at [26, 7] on button "Go back" at bounding box center [23, 6] width 7 height 7
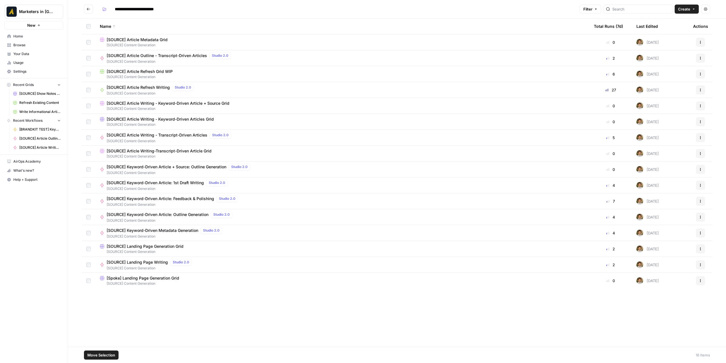
click at [107, 355] on span "Move Selection" at bounding box center [101, 355] width 28 height 6
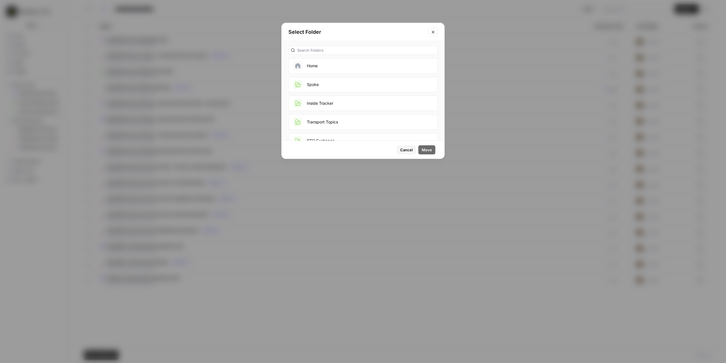
click at [335, 82] on button "Spoke" at bounding box center [362, 84] width 149 height 15
click at [425, 148] on span "Move" at bounding box center [427, 150] width 10 height 6
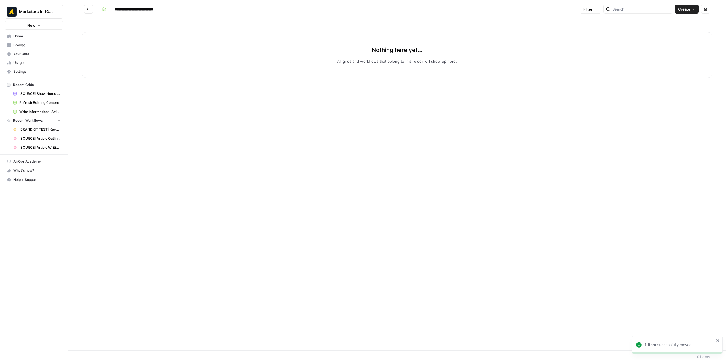
type input "*****"
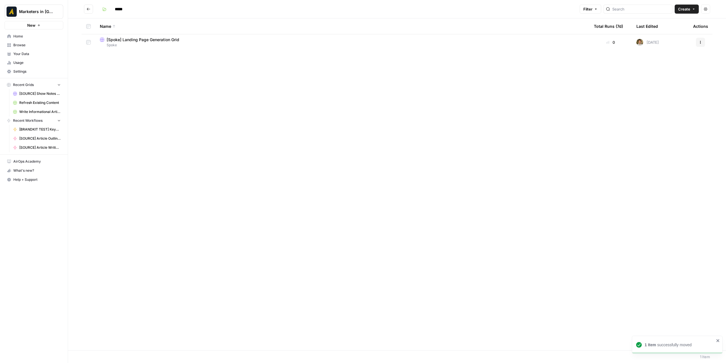
click at [173, 41] on span "[Spoke] Landing Page Generation Grid" at bounding box center [143, 40] width 73 height 6
